Goal: Information Seeking & Learning: Learn about a topic

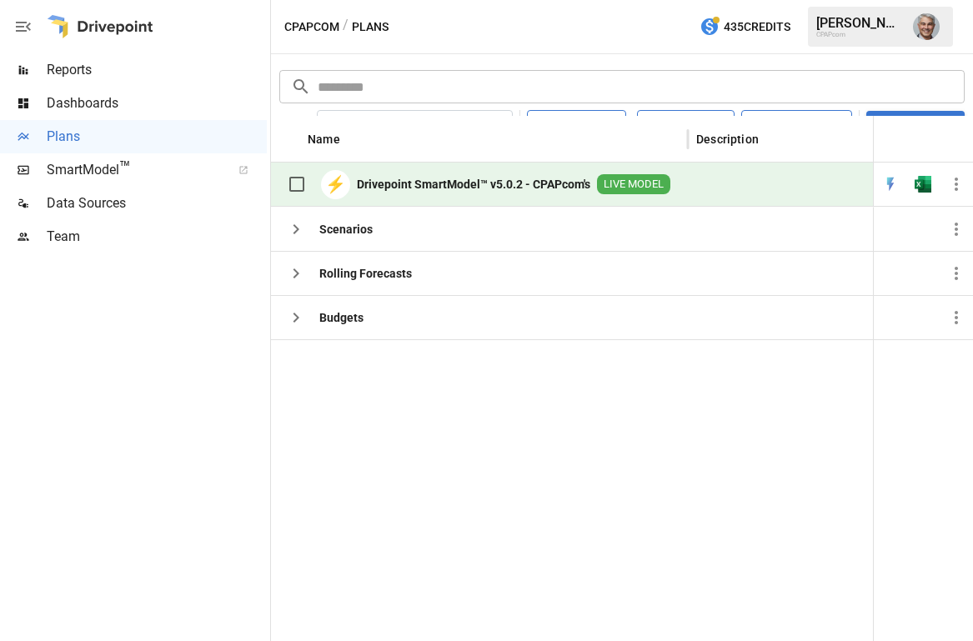
click at [97, 78] on span "Reports" at bounding box center [157, 70] width 220 height 20
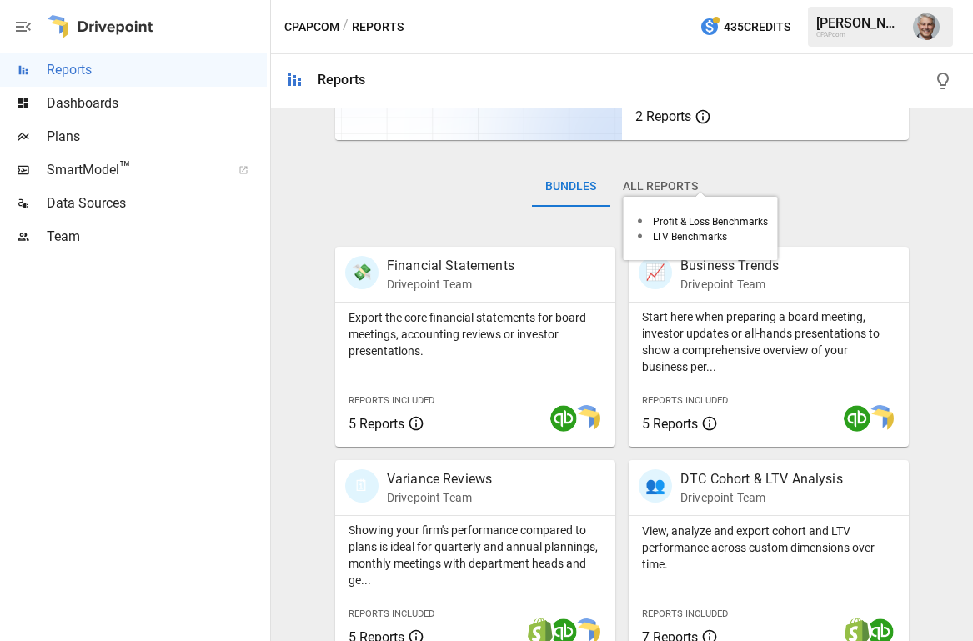
scroll to position [290, 0]
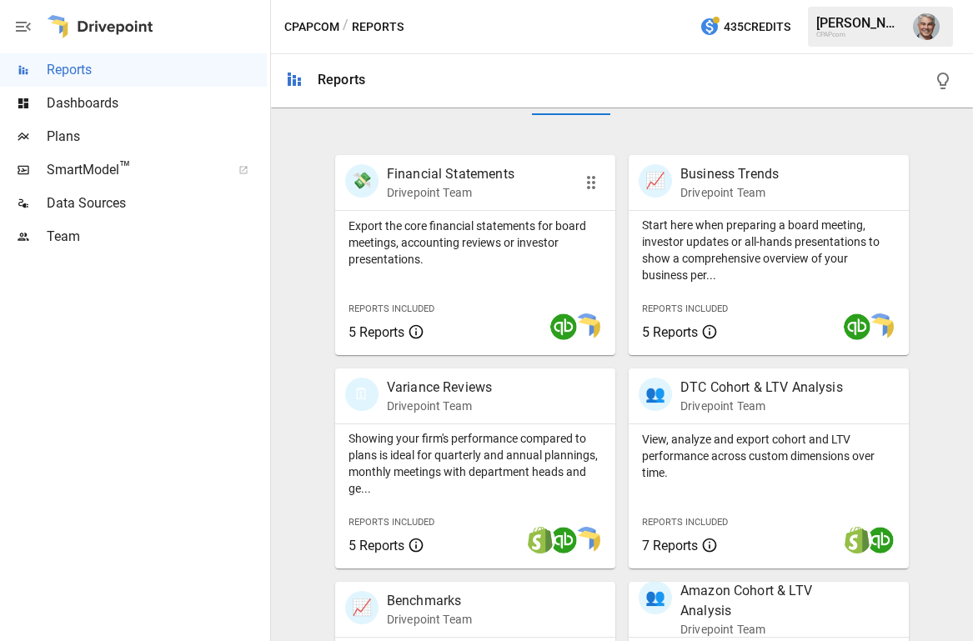
click at [507, 223] on p "Export the core financial statements for board meetings, accounting reviews or …" at bounding box center [476, 243] width 254 height 50
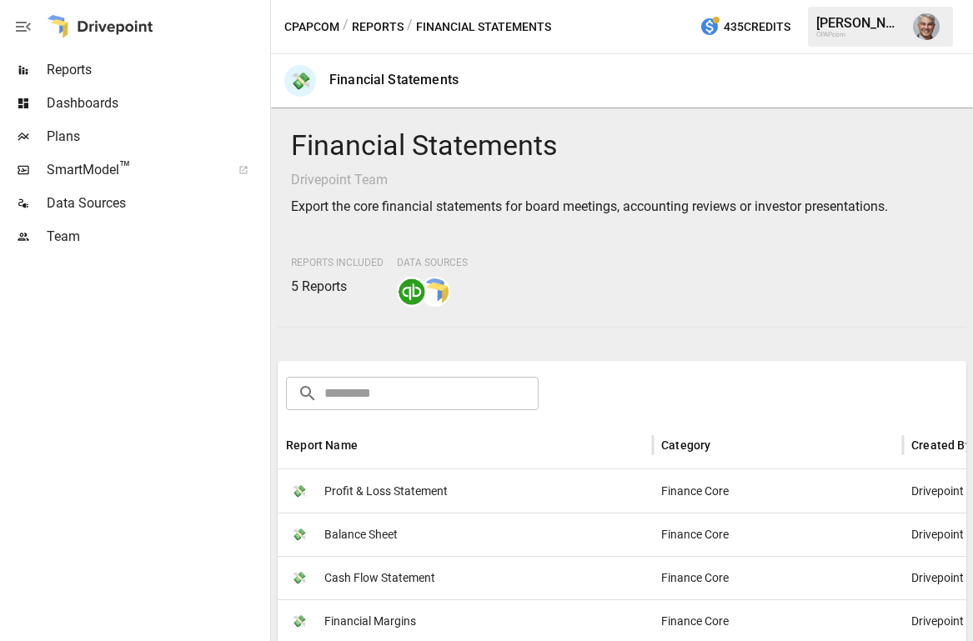
click at [374, 23] on button "Reports" at bounding box center [378, 27] width 52 height 21
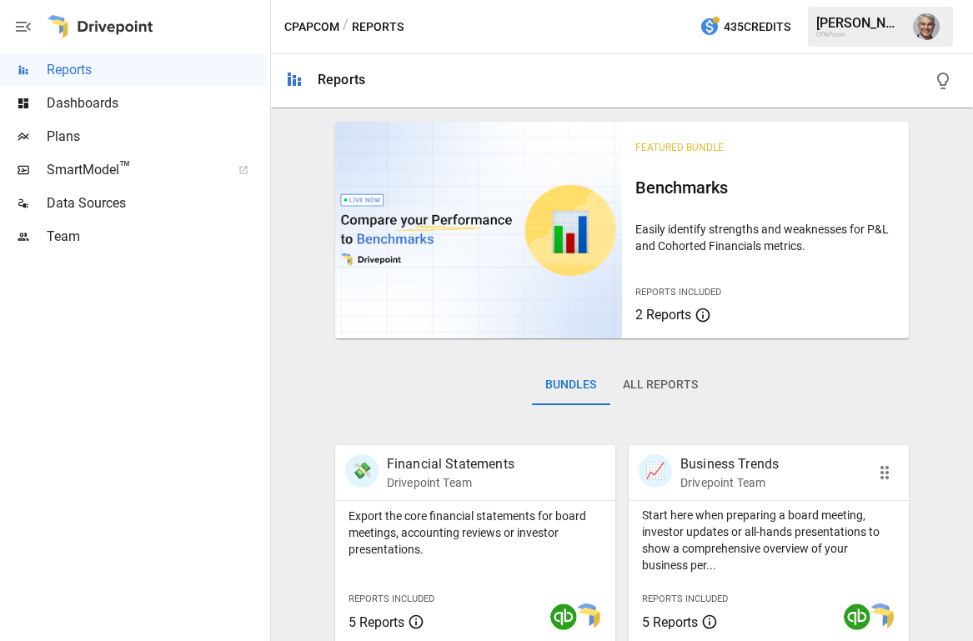
click at [730, 545] on p "Start here when preparing a board meeting, investor updates or all-hands presen…" at bounding box center [769, 540] width 254 height 67
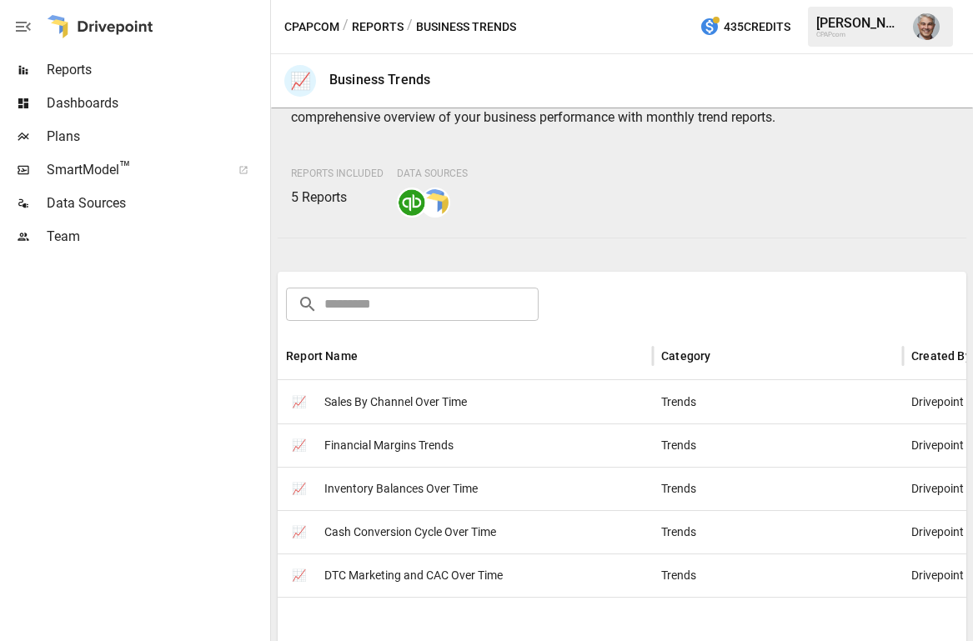
scroll to position [116, 0]
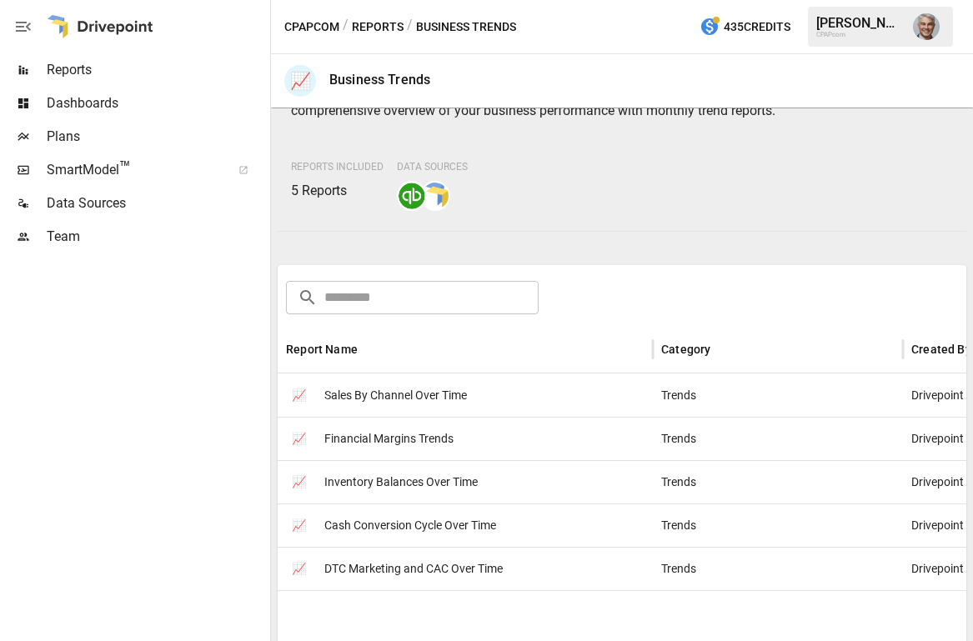
click at [486, 541] on span "Cash Conversion Cycle Over Time" at bounding box center [410, 526] width 172 height 43
